Goal: Task Accomplishment & Management: Complete application form

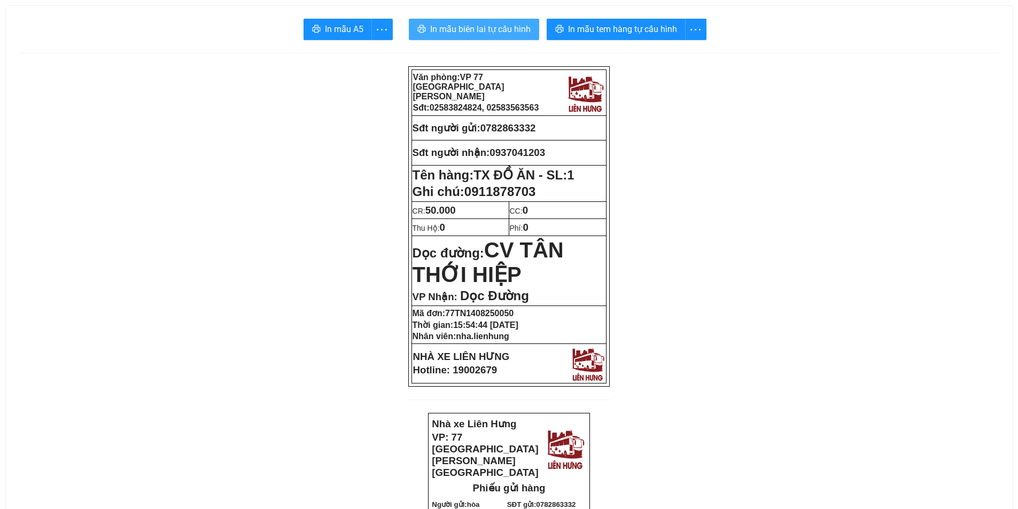
click at [475, 25] on span "In mẫu biên lai tự cấu hình" at bounding box center [480, 28] width 100 height 13
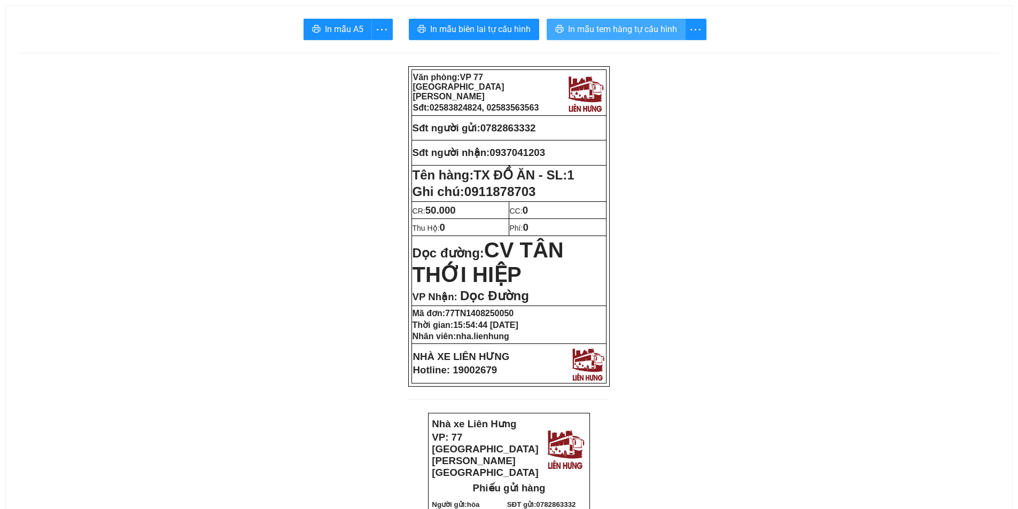
click at [635, 32] on span "In mẫu tem hàng tự cấu hình" at bounding box center [622, 28] width 109 height 13
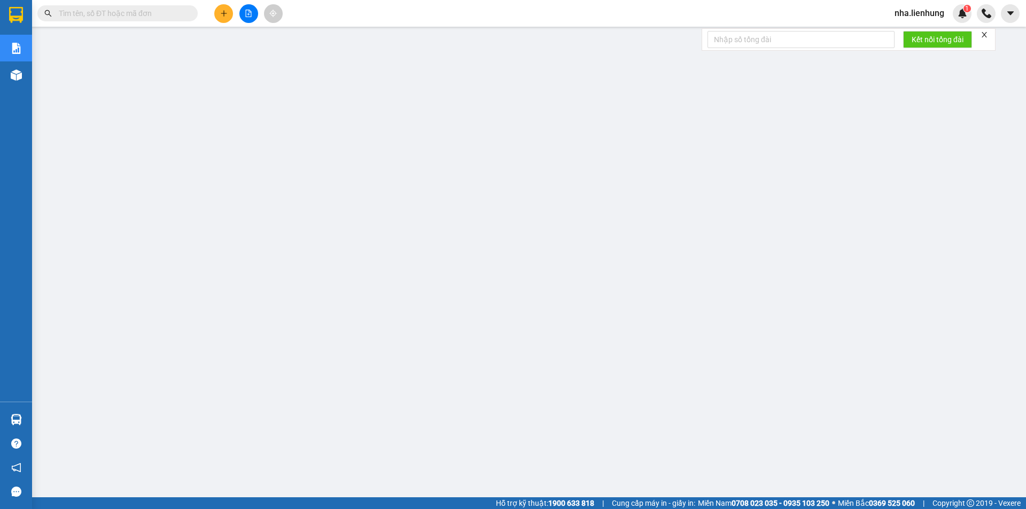
click at [141, 11] on input "text" at bounding box center [122, 13] width 126 height 12
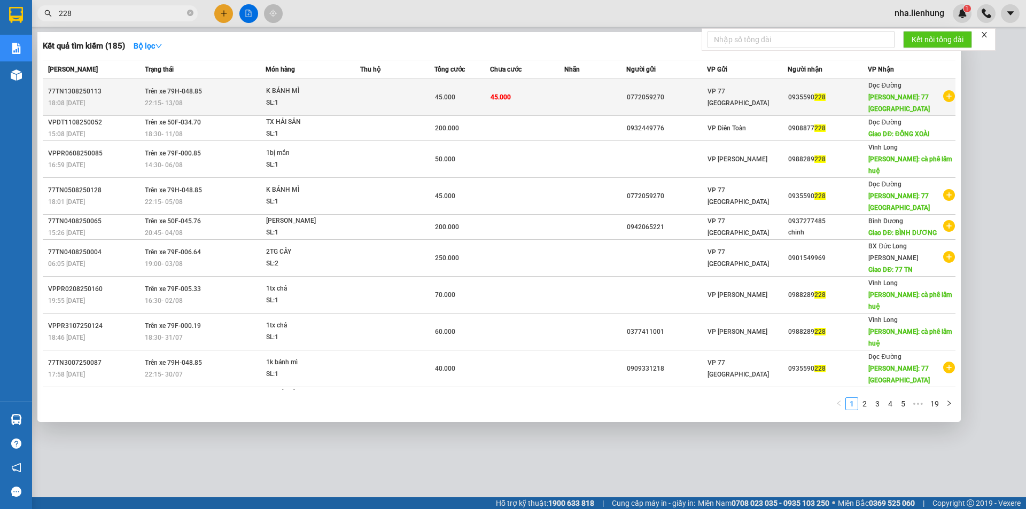
type input "228"
click at [449, 100] on span "45.000" at bounding box center [445, 96] width 20 height 7
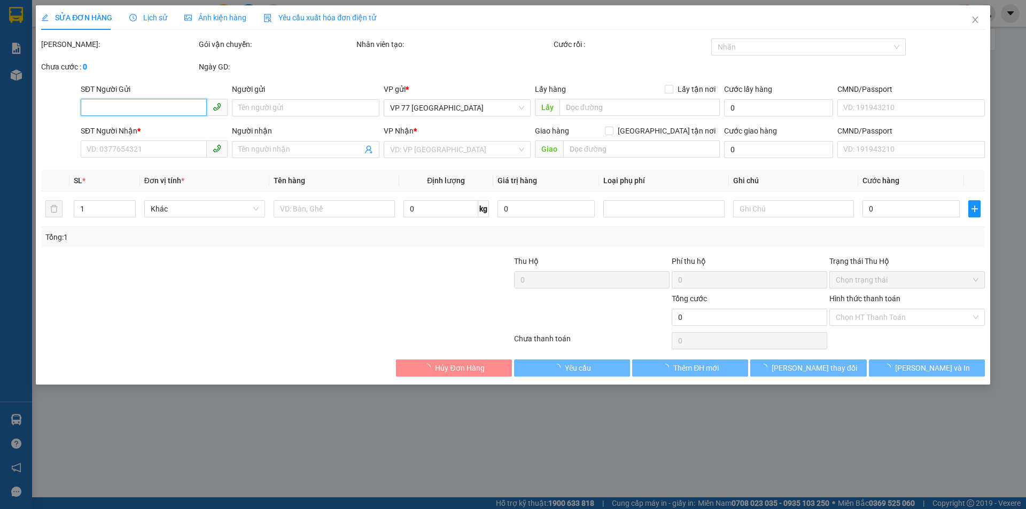
type input "0772059270"
type input "0935590228"
type input "77 [GEOGRAPHIC_DATA]"
type input "45.000"
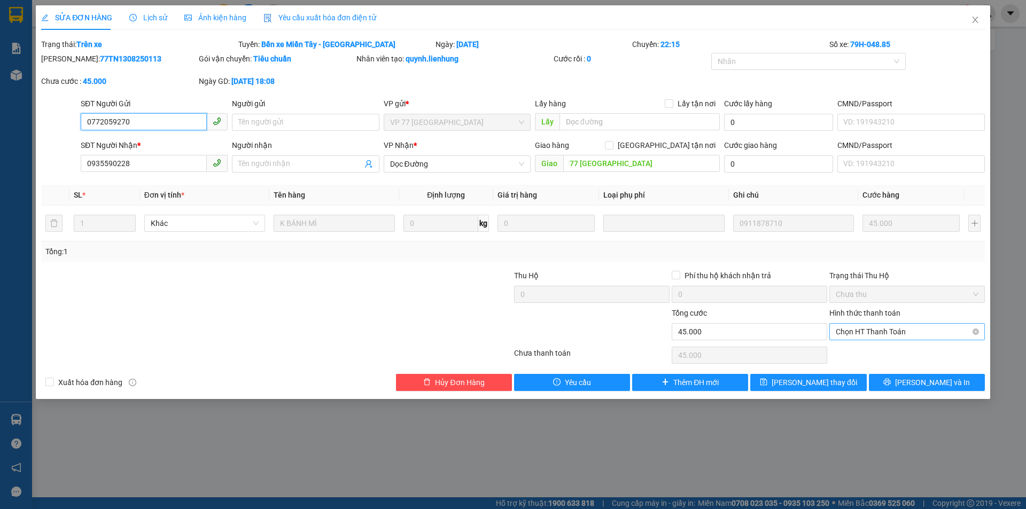
click at [931, 334] on span "Chọn HT Thanh Toán" at bounding box center [906, 332] width 143 height 16
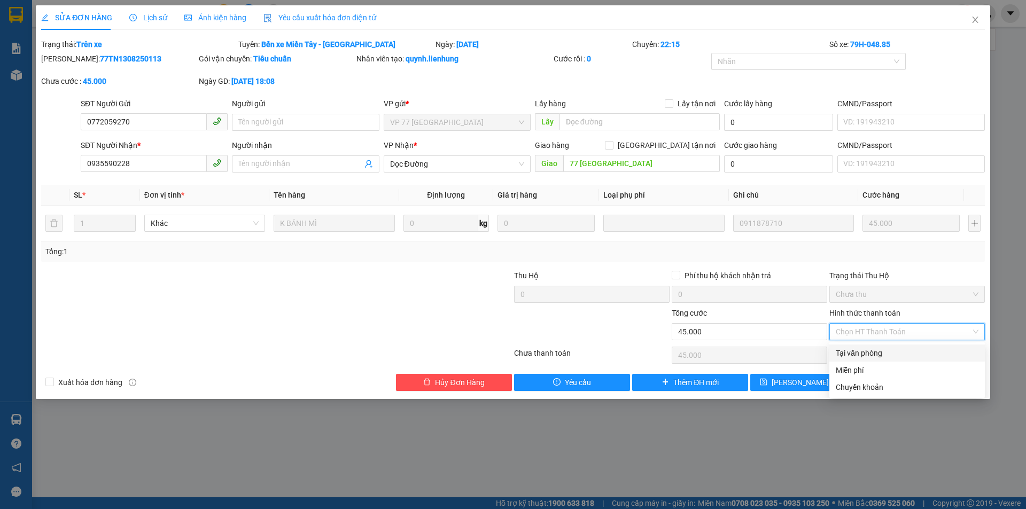
click at [901, 354] on div "Tại văn phòng" at bounding box center [906, 353] width 143 height 12
type input "0"
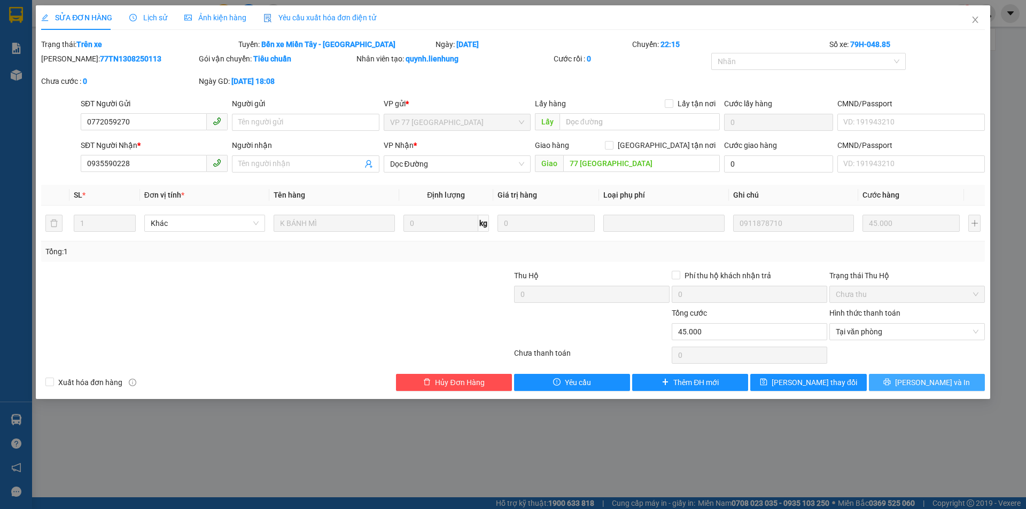
click at [892, 386] on button "[PERSON_NAME] và In" at bounding box center [927, 382] width 116 height 17
